Goal: Information Seeking & Learning: Learn about a topic

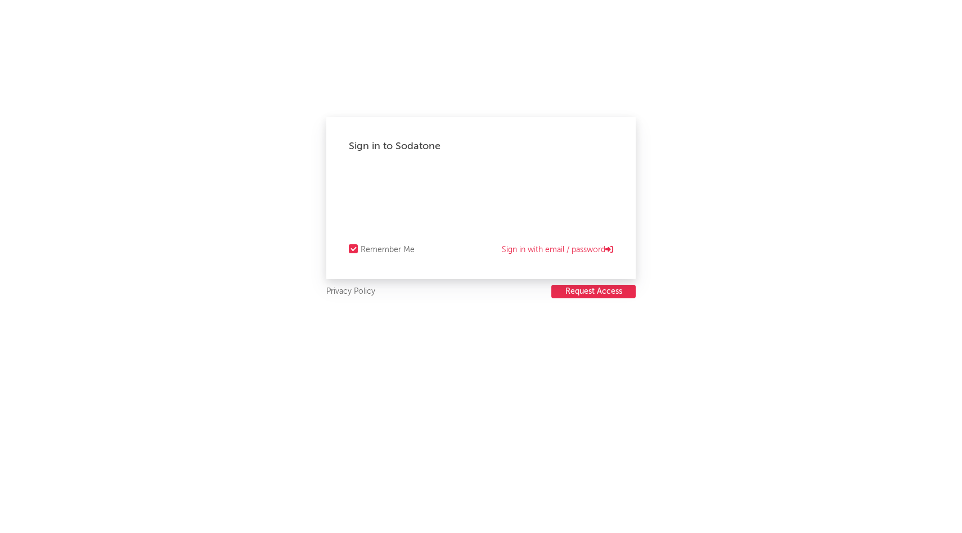
select select "recorded_music"
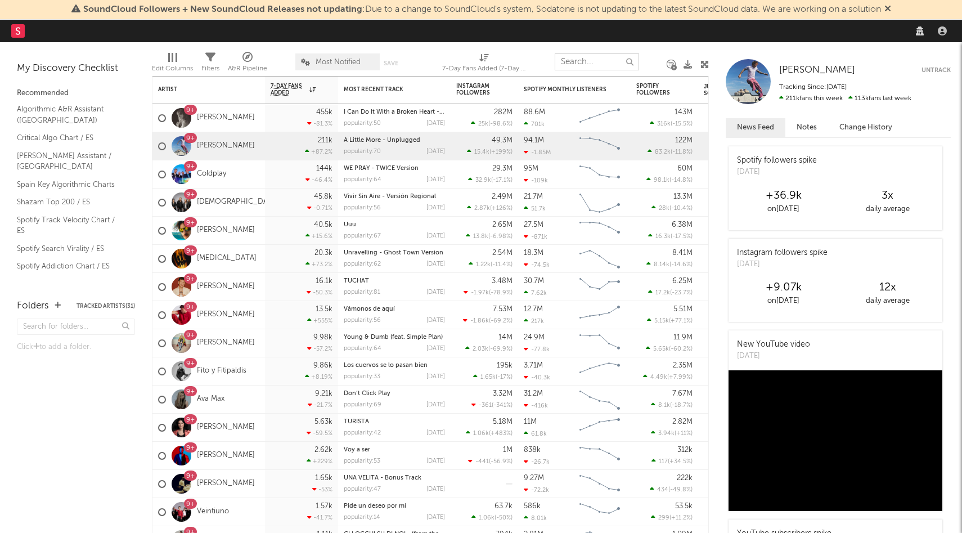
click at [590, 61] on input "text" at bounding box center [597, 61] width 84 height 17
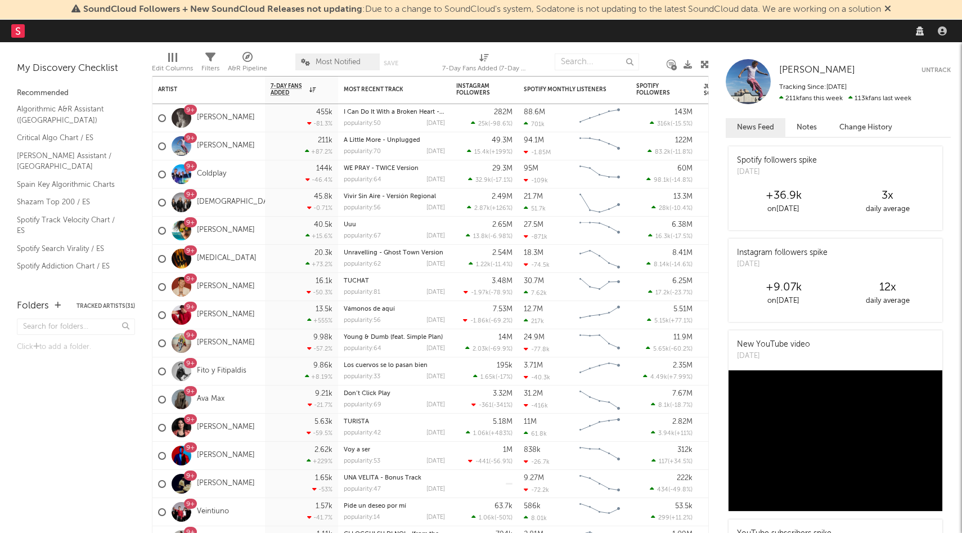
select select "recorded_music"
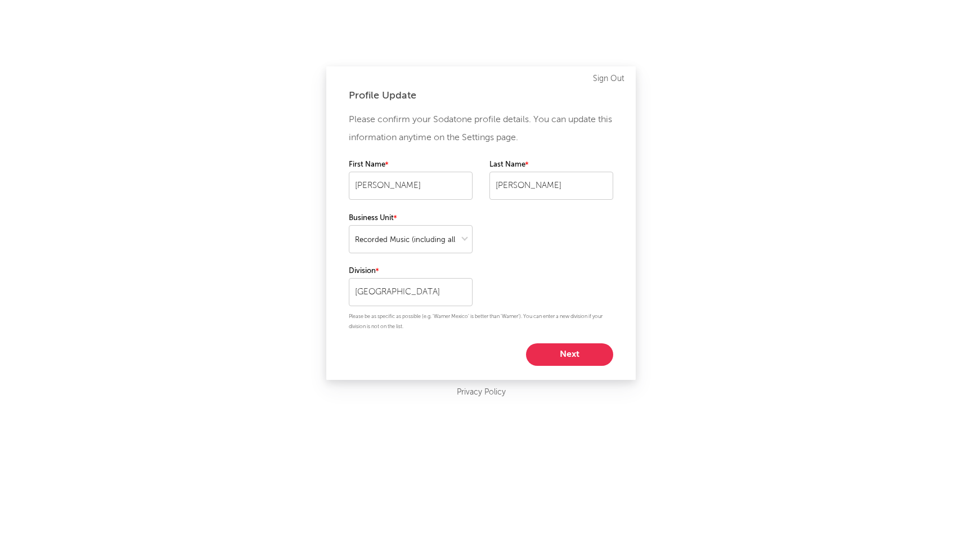
click at [582, 363] on button "Next" at bounding box center [569, 354] width 87 height 23
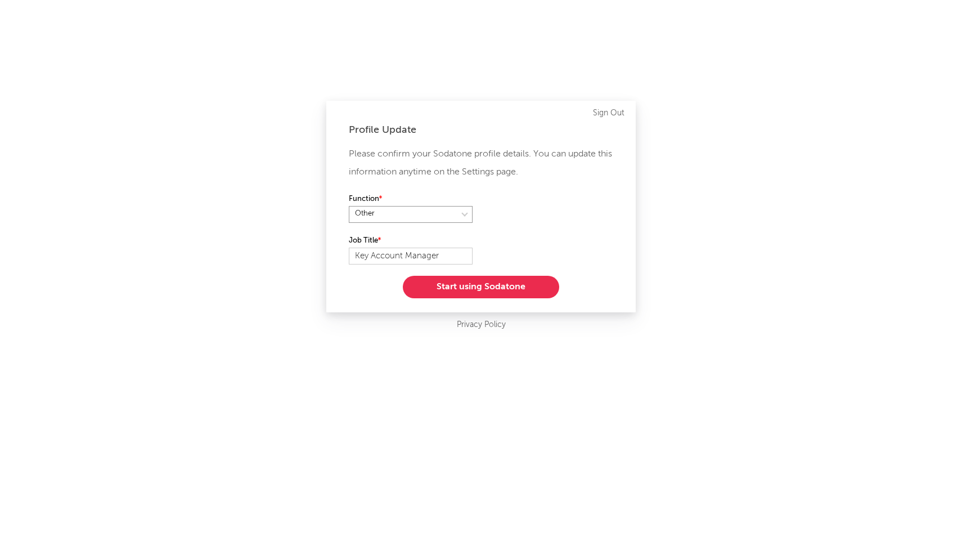
click at [399, 210] on select at bounding box center [411, 214] width 124 height 17
select select "marketing"
click at [349, 206] on select at bounding box center [411, 214] width 124 height 17
click at [417, 253] on input "Key Account Manager" at bounding box center [411, 256] width 124 height 17
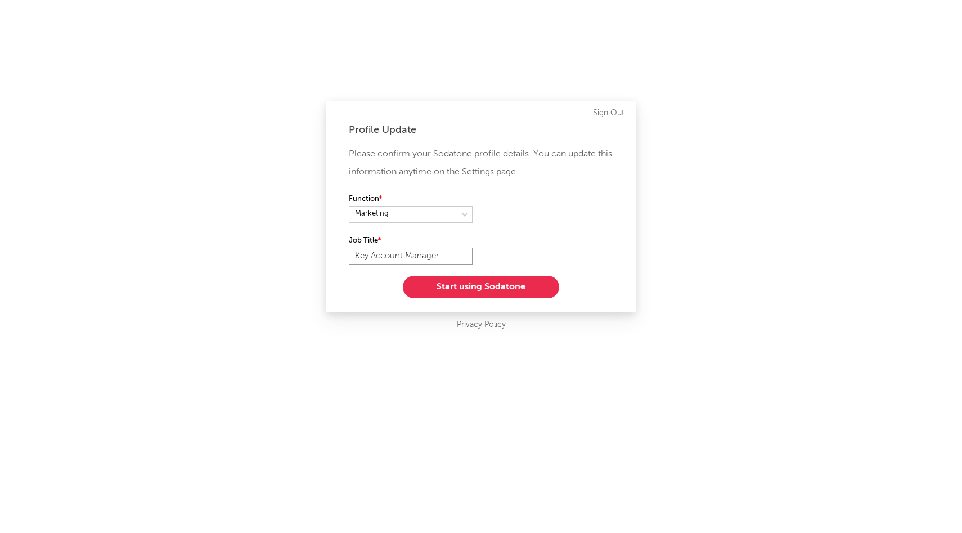
click at [417, 253] on input "Key Account Manager" at bounding box center [411, 256] width 124 height 17
type input "Digital Operations Manager"
click at [514, 292] on button "Start using Sodatone" at bounding box center [481, 287] width 156 height 23
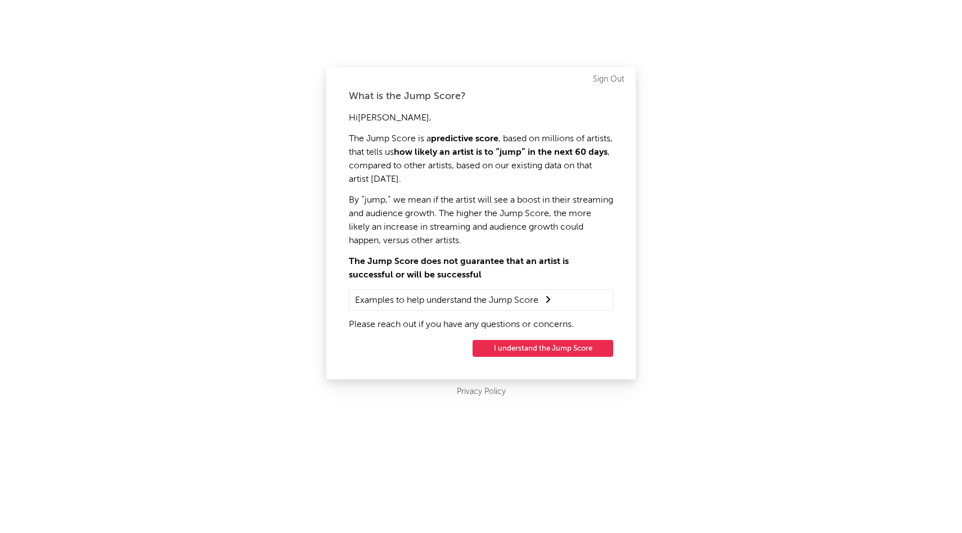
click at [520, 355] on button "I understand the Jump Score" at bounding box center [543, 348] width 141 height 17
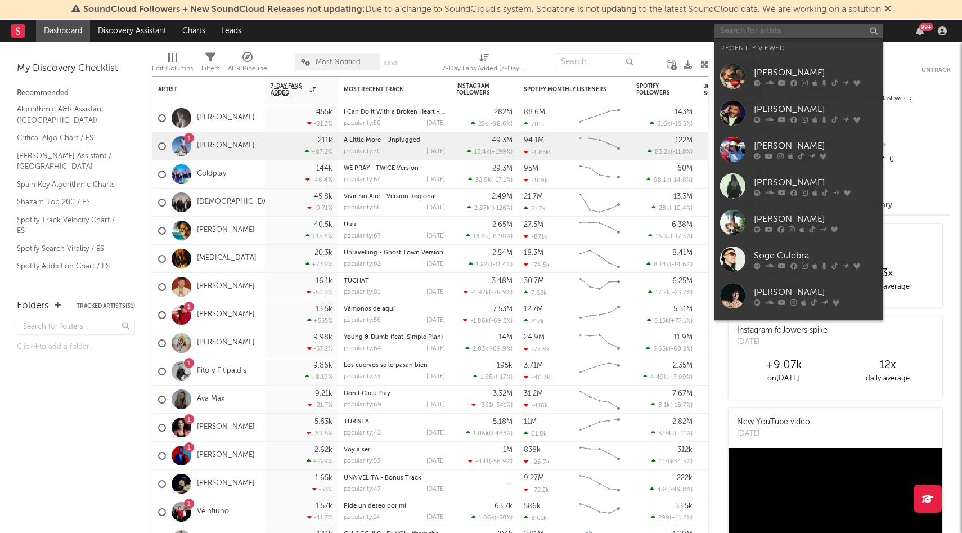
click at [736, 31] on input "text" at bounding box center [798, 31] width 169 height 14
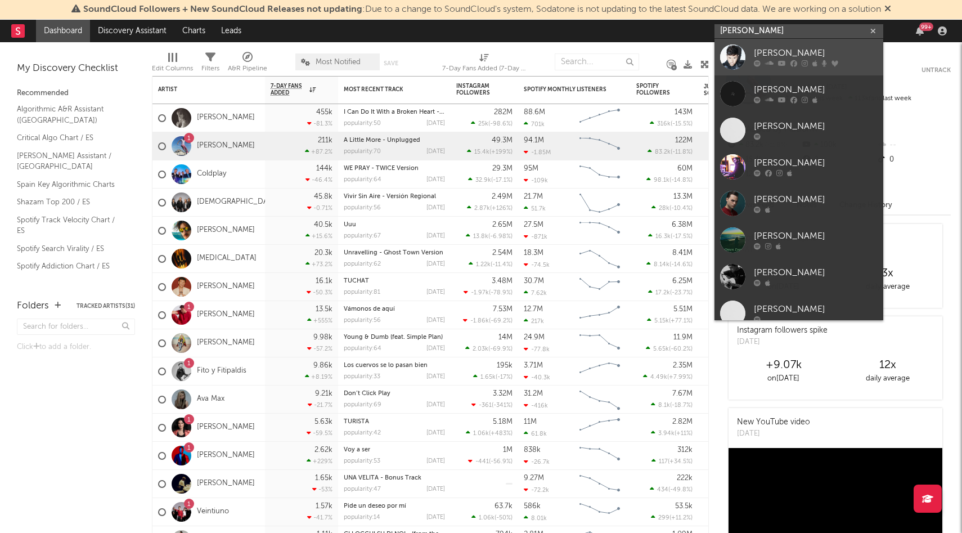
type input "[PERSON_NAME]"
click at [765, 53] on div "[PERSON_NAME]" at bounding box center [816, 54] width 124 height 14
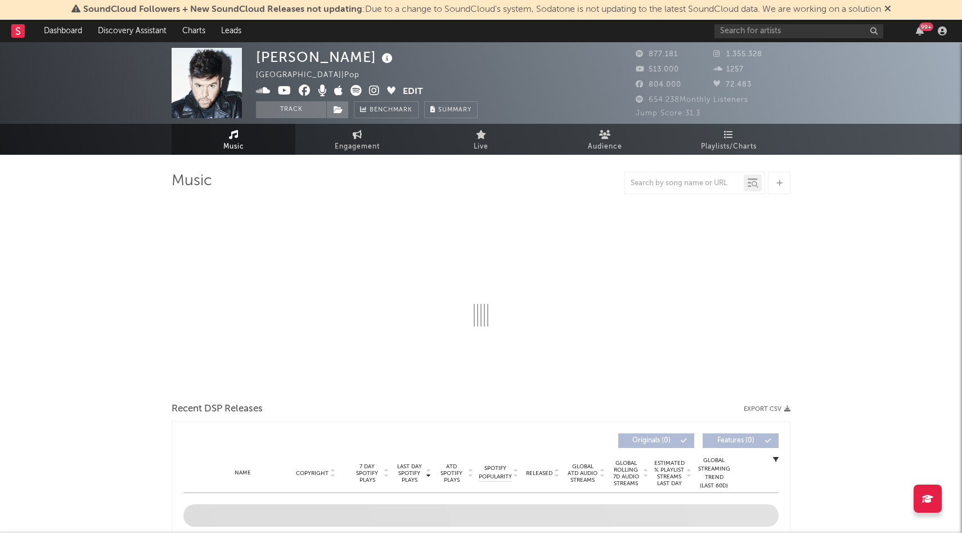
select select "6m"
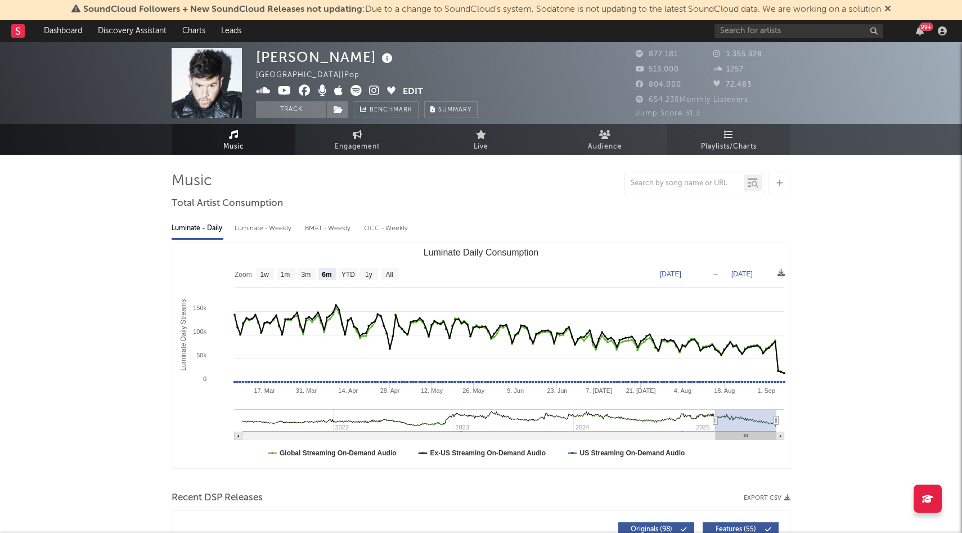
click at [734, 145] on span "Playlists/Charts" at bounding box center [729, 147] width 56 height 14
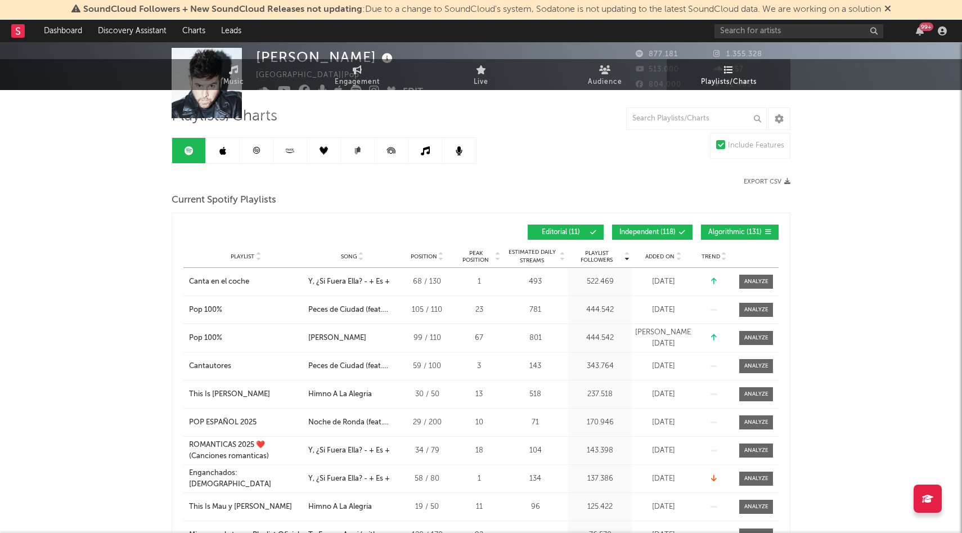
scroll to position [91, 0]
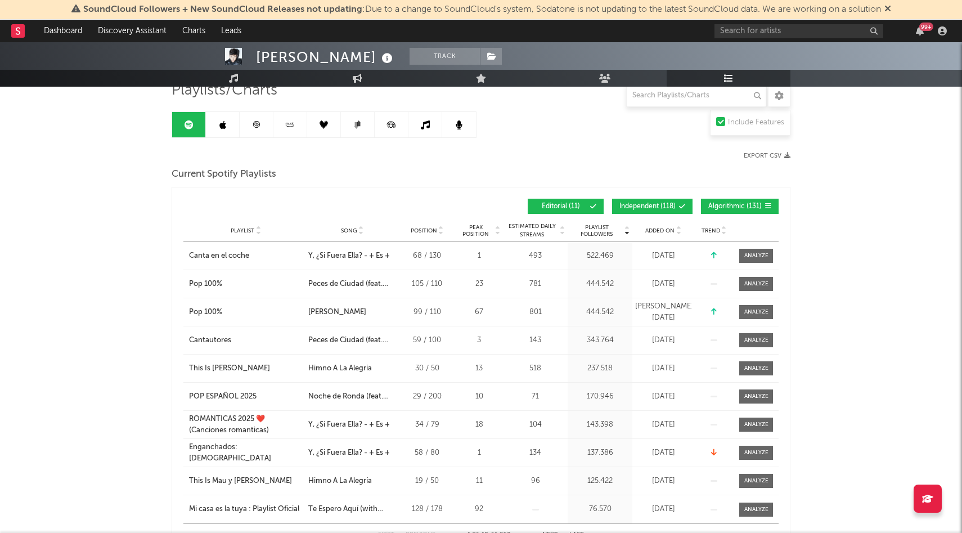
click at [667, 208] on span "Independent ( 118 )" at bounding box center [647, 206] width 56 height 7
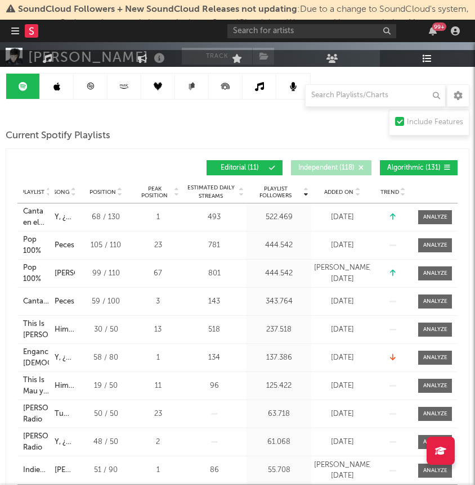
scroll to position [197, 0]
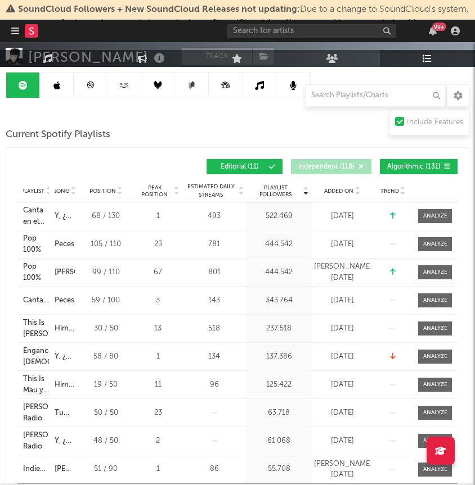
click at [447, 166] on icon at bounding box center [446, 166] width 7 height 7
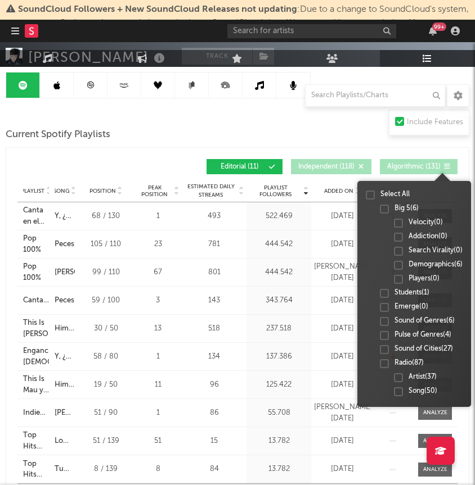
click at [447, 166] on icon at bounding box center [446, 166] width 7 height 7
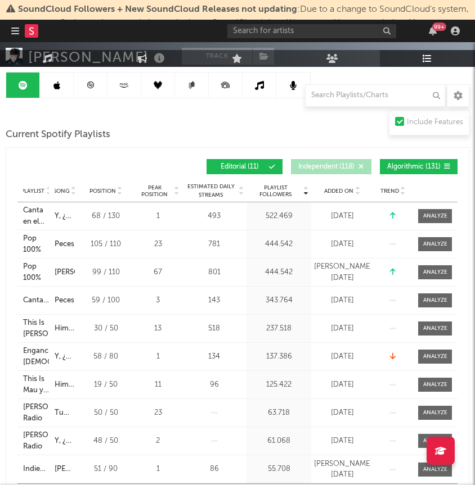
click at [124, 156] on div "Playlist Followers Playlist Song Position Peak Position Playlist Followers Adde…" at bounding box center [237, 167] width 440 height 26
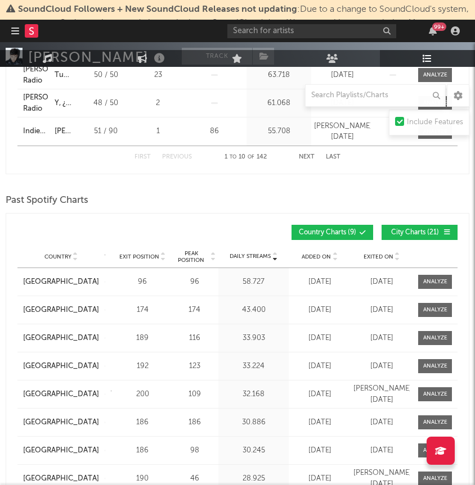
scroll to position [529, 0]
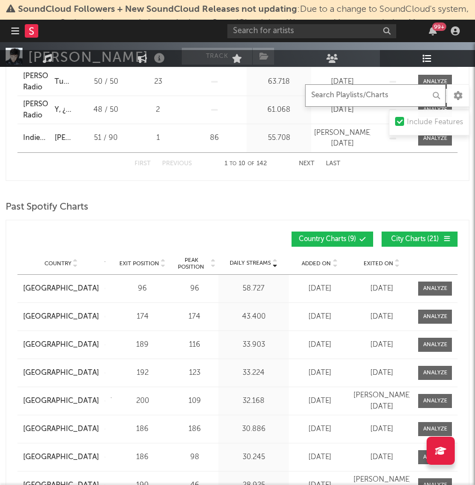
click at [348, 94] on input "text" at bounding box center [375, 95] width 141 height 23
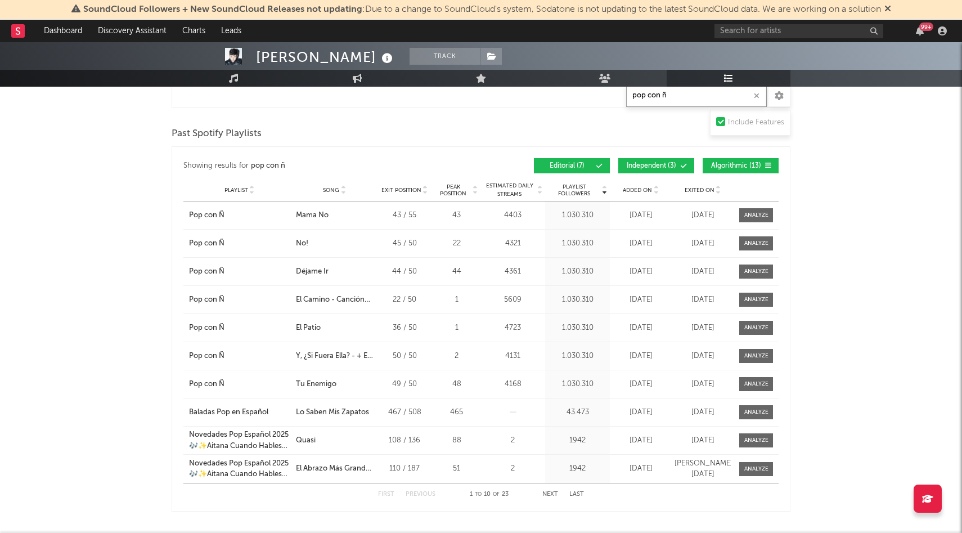
scroll to position [644, 0]
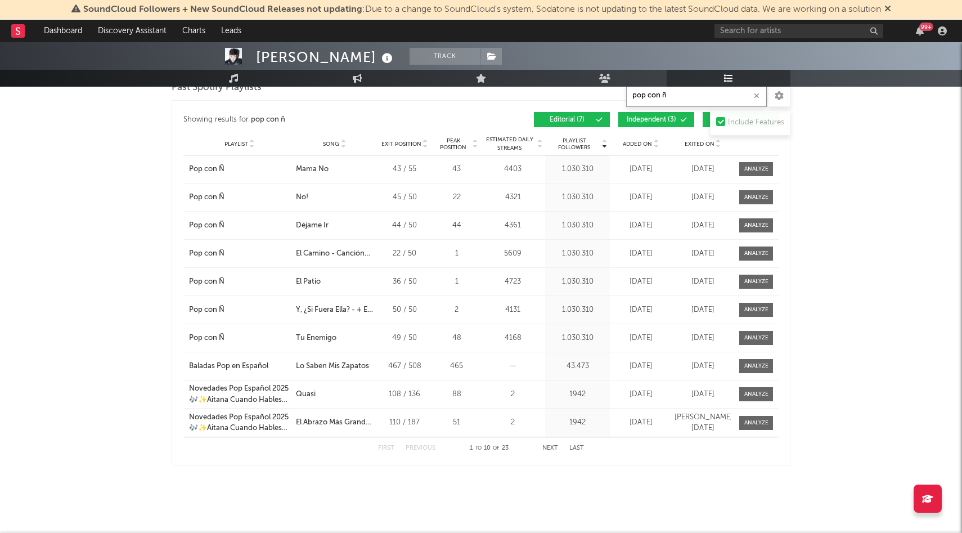
click at [550, 447] on button "Next" at bounding box center [550, 448] width 16 height 6
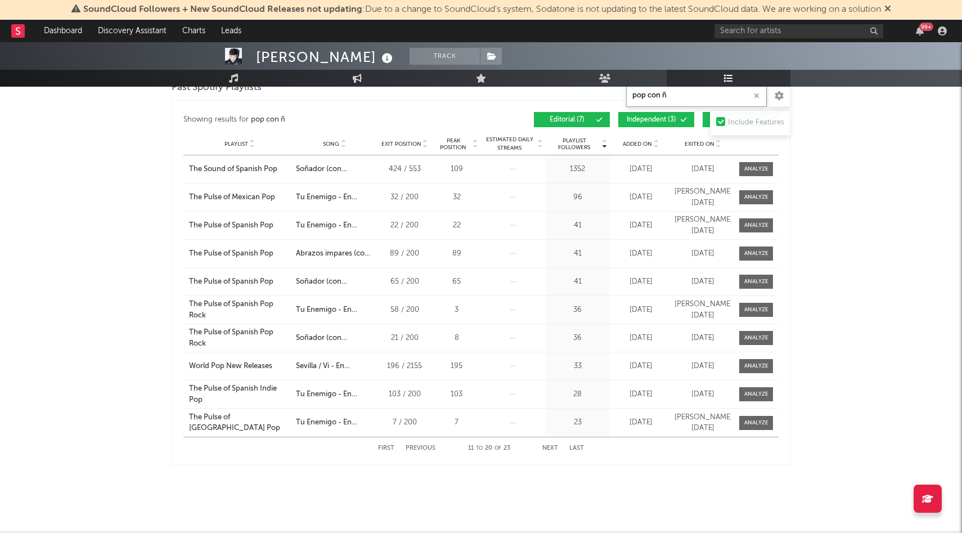
click at [579, 446] on button "Last" at bounding box center [576, 448] width 15 height 6
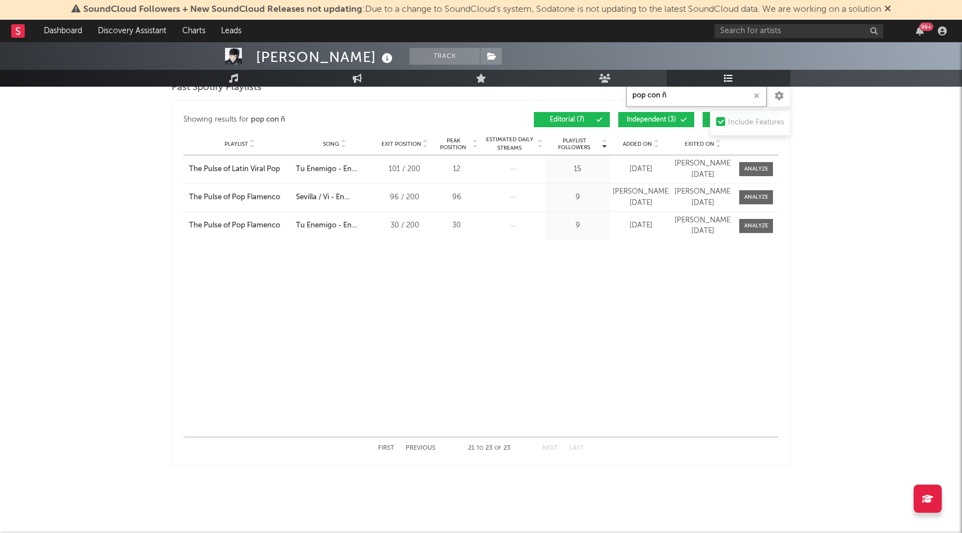
click at [422, 447] on button "Previous" at bounding box center [421, 448] width 30 height 6
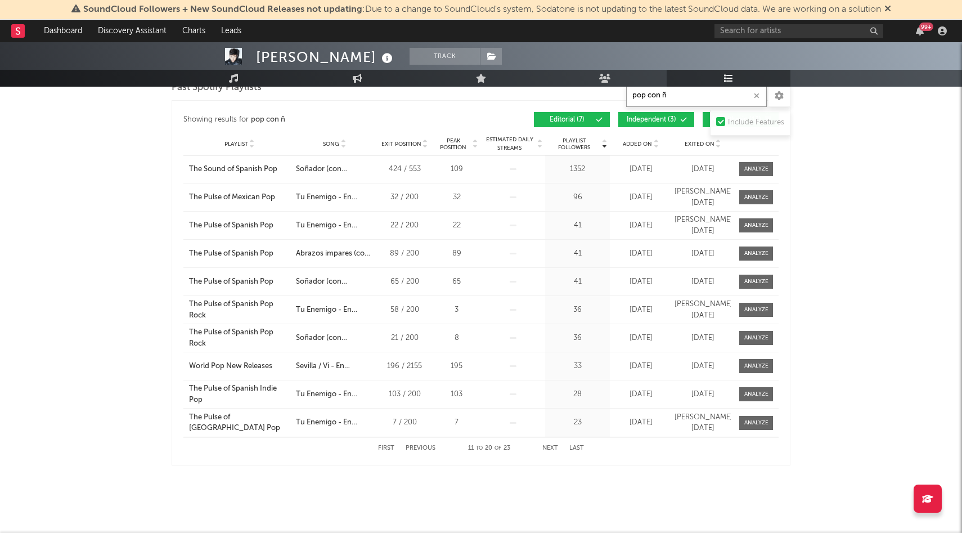
click at [422, 447] on button "Previous" at bounding box center [421, 448] width 30 height 6
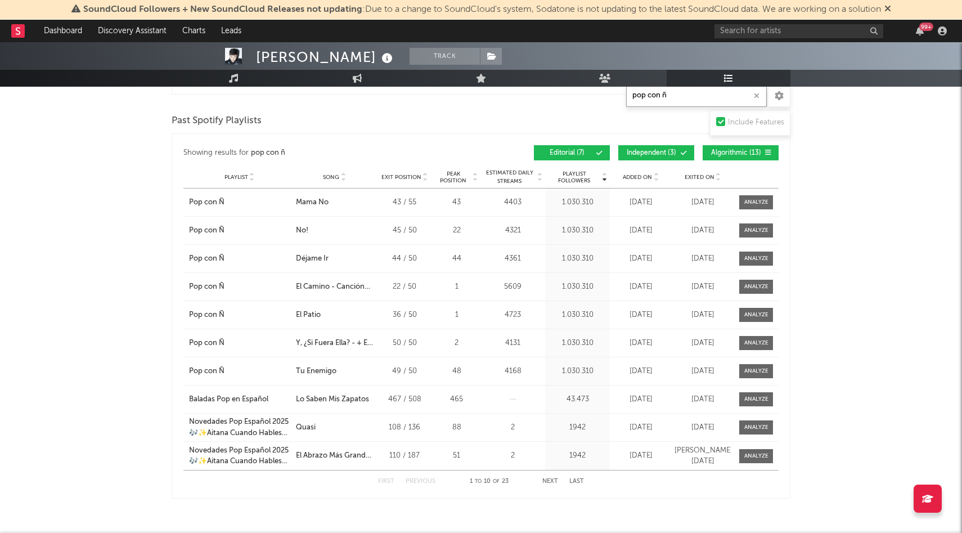
scroll to position [608, 0]
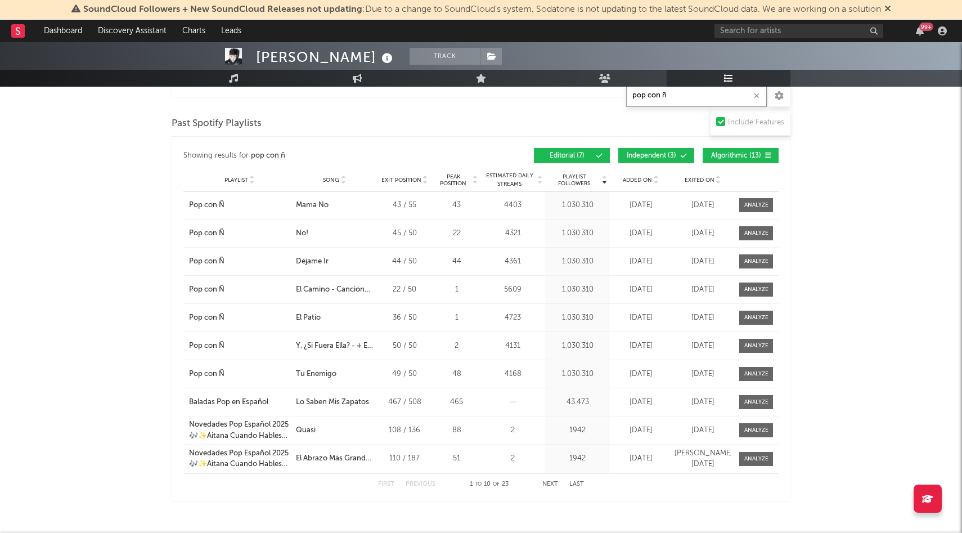
type input "pop con ñ"
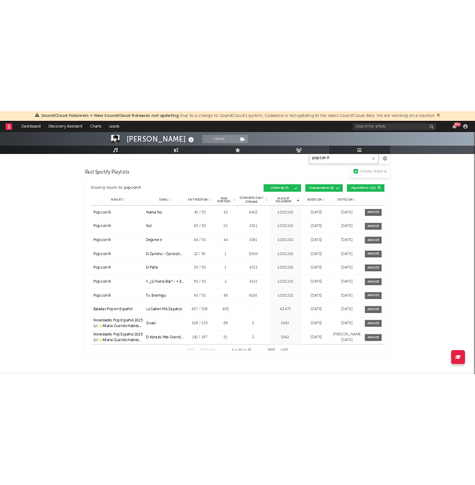
scroll to position [639, 0]
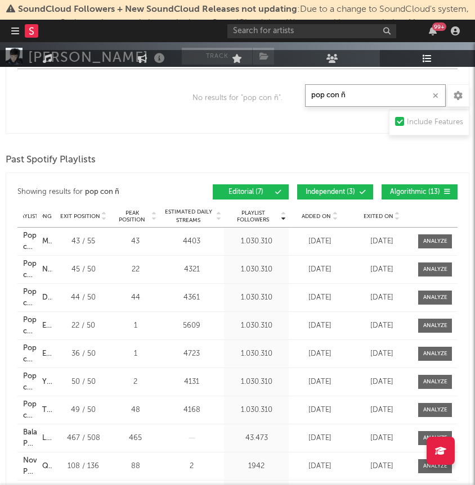
drag, startPoint x: 365, startPoint y: 99, endPoint x: 303, endPoint y: 93, distance: 62.1
click at [303, 93] on div "Playlists/Charts pop con ñ Include Features Export CSV Current Spotify Playlist…" at bounding box center [238, 69] width 464 height 937
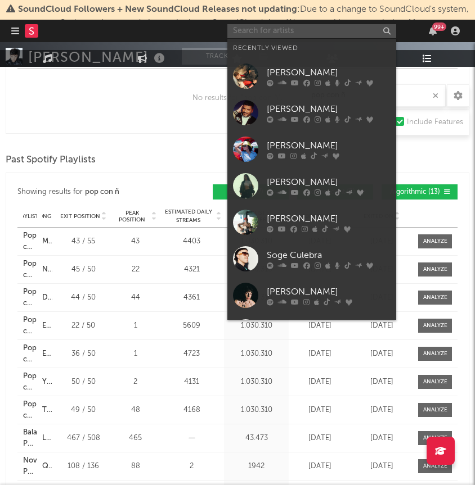
click at [311, 34] on input "text" at bounding box center [311, 31] width 169 height 14
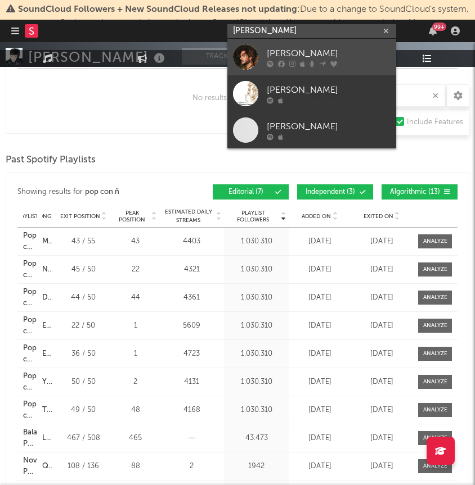
type input "[PERSON_NAME]"
click at [312, 57] on div "[PERSON_NAME]" at bounding box center [329, 54] width 124 height 14
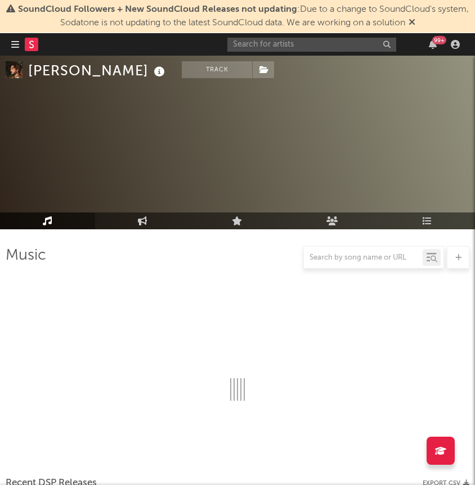
scroll to position [639, 0]
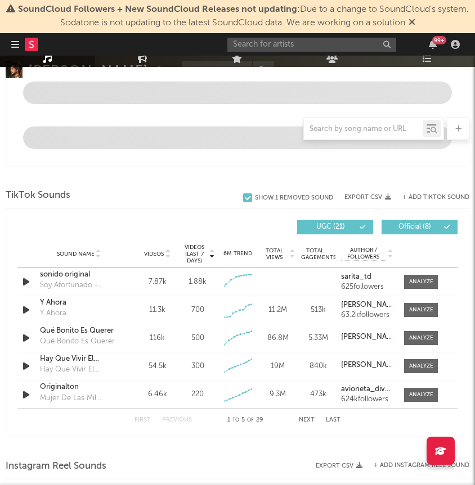
select select "6m"
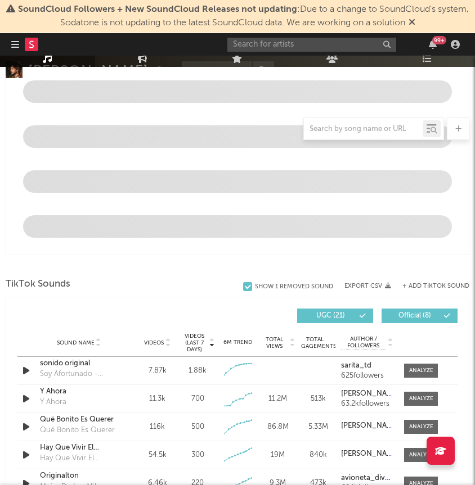
select select "6m"
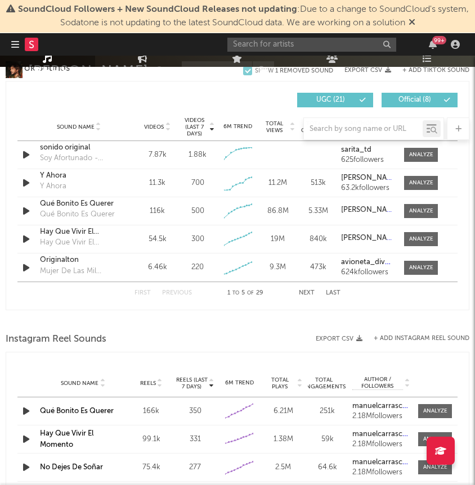
scroll to position [894, 0]
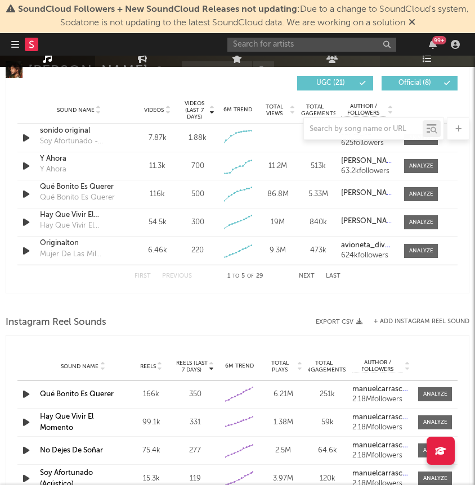
click at [429, 59] on icon at bounding box center [427, 58] width 10 height 9
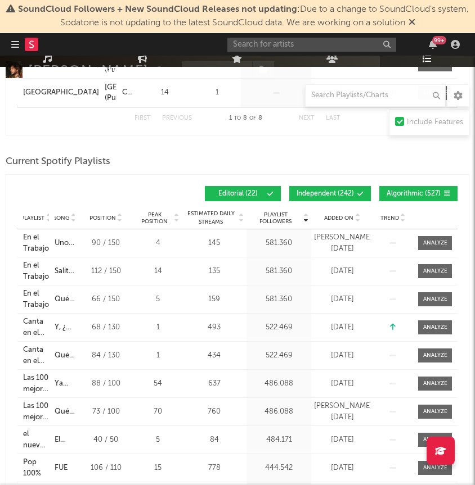
scroll to position [525, 0]
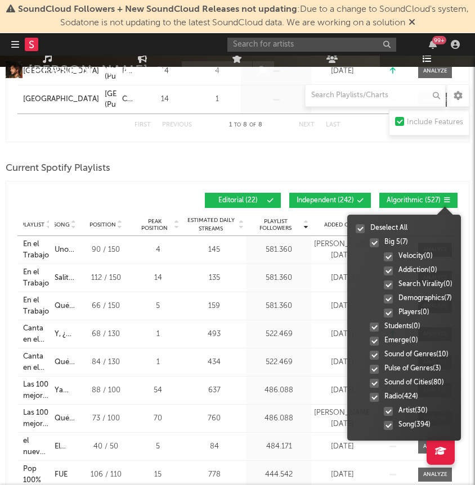
click at [447, 200] on icon at bounding box center [446, 200] width 7 height 7
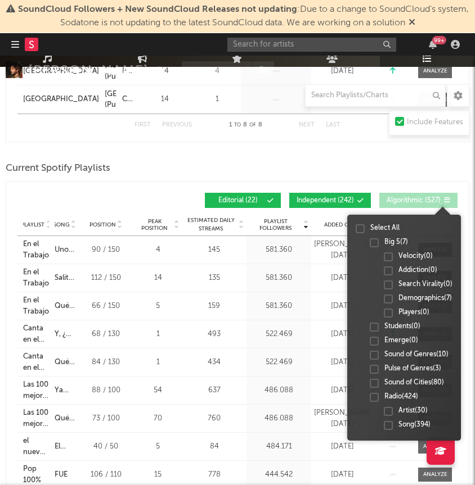
click at [447, 200] on icon at bounding box center [446, 200] width 7 height 7
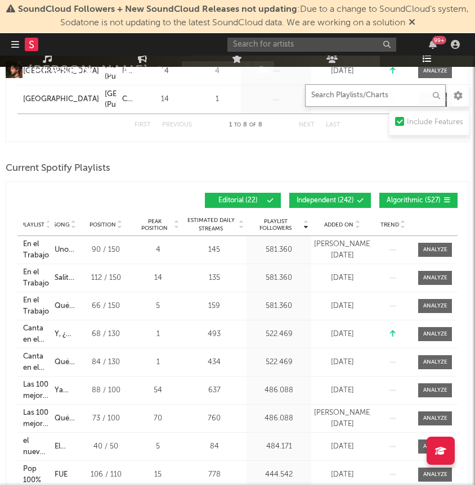
click at [375, 98] on input "text" at bounding box center [375, 95] width 141 height 23
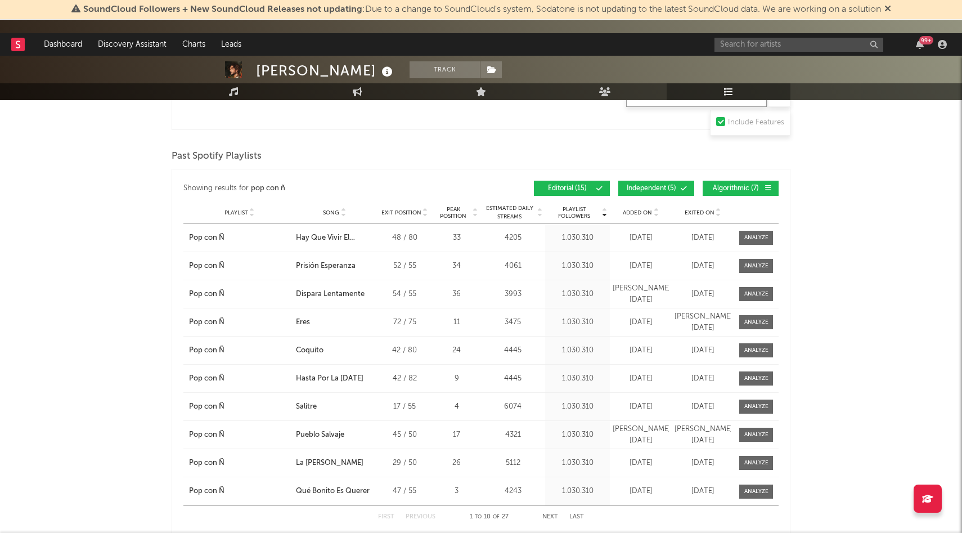
scroll to position [943, 0]
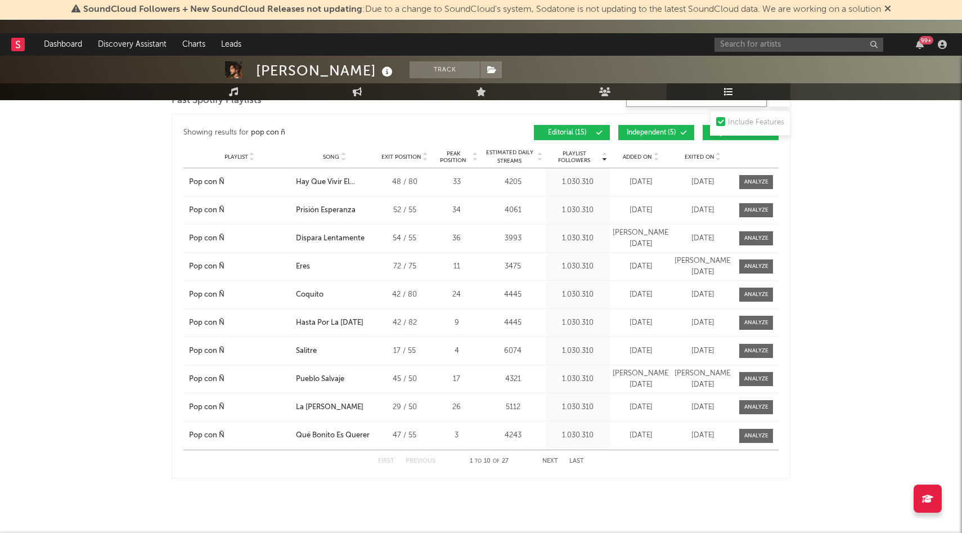
click at [554, 458] on button "Next" at bounding box center [550, 461] width 16 height 6
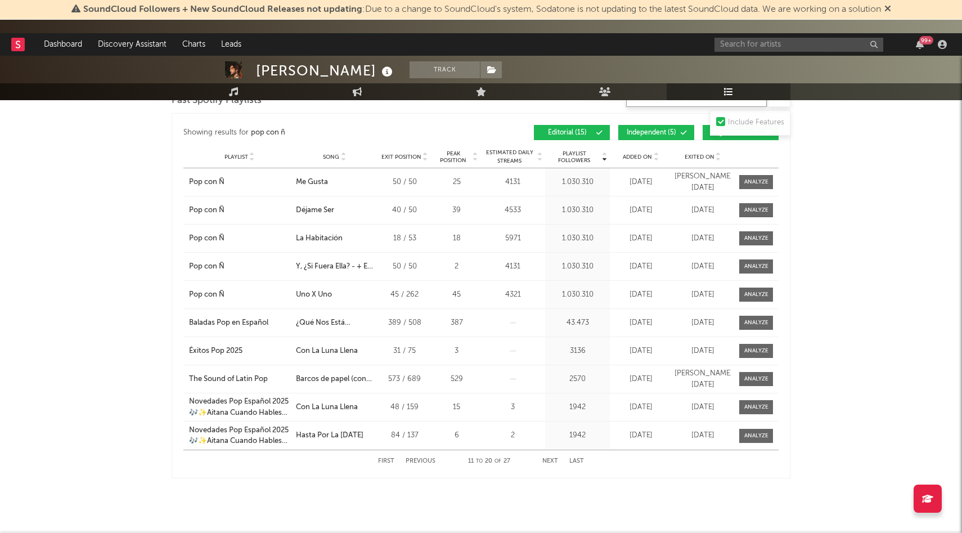
type input "pop con ñ"
click at [587, 460] on div "First Previous 11 to 20 of 27 Next Last" at bounding box center [480, 460] width 595 height 23
click at [409, 461] on button "Previous" at bounding box center [421, 461] width 30 height 6
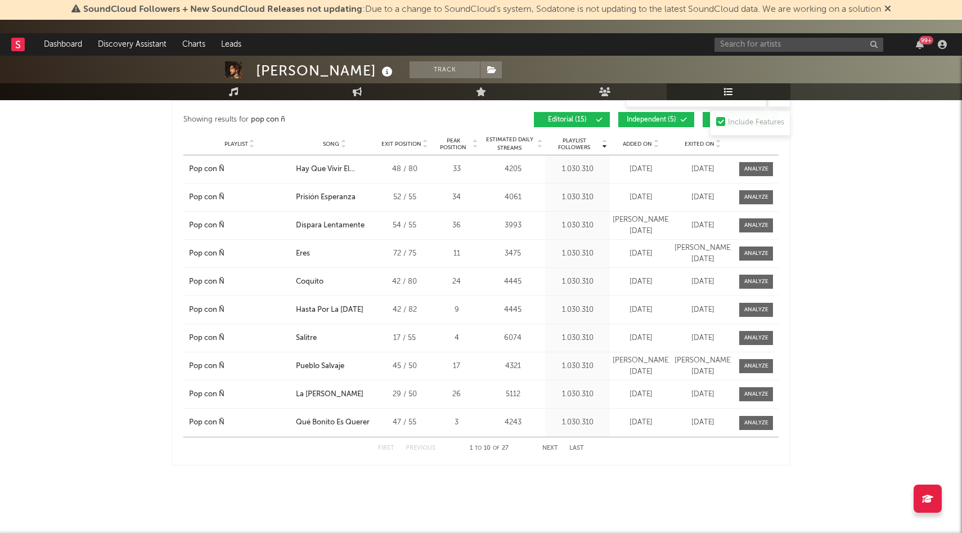
scroll to position [846, 0]
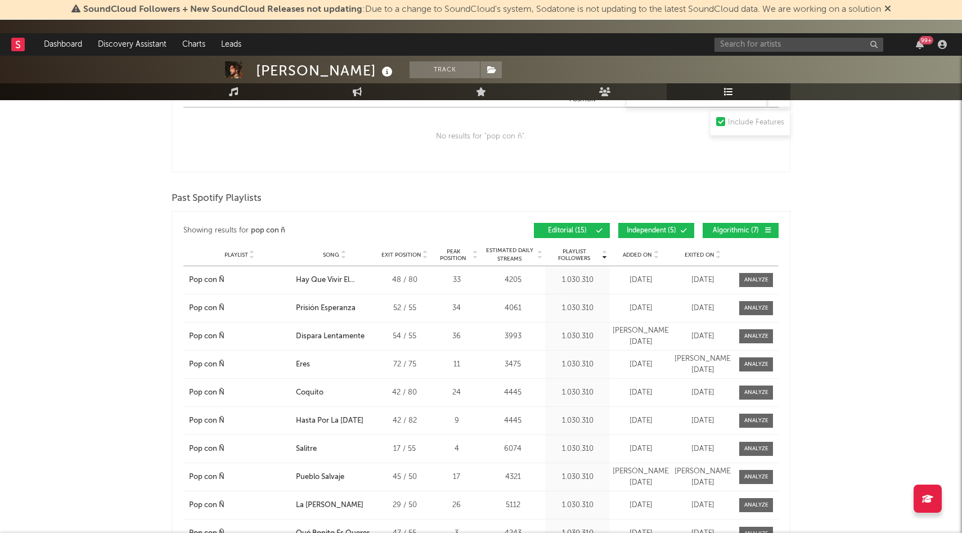
click at [228, 195] on span "Past Spotify Playlists" at bounding box center [217, 199] width 90 height 14
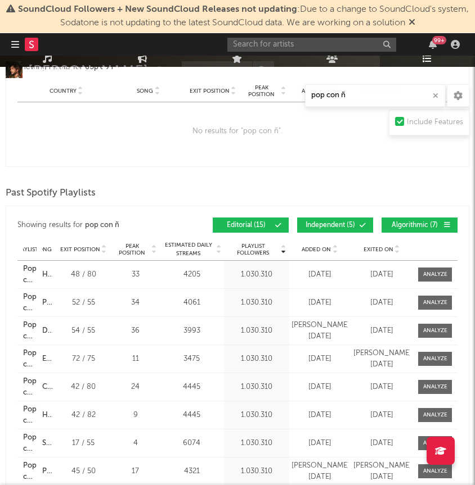
scroll to position [938, 0]
